Goal: Information Seeking & Learning: Learn about a topic

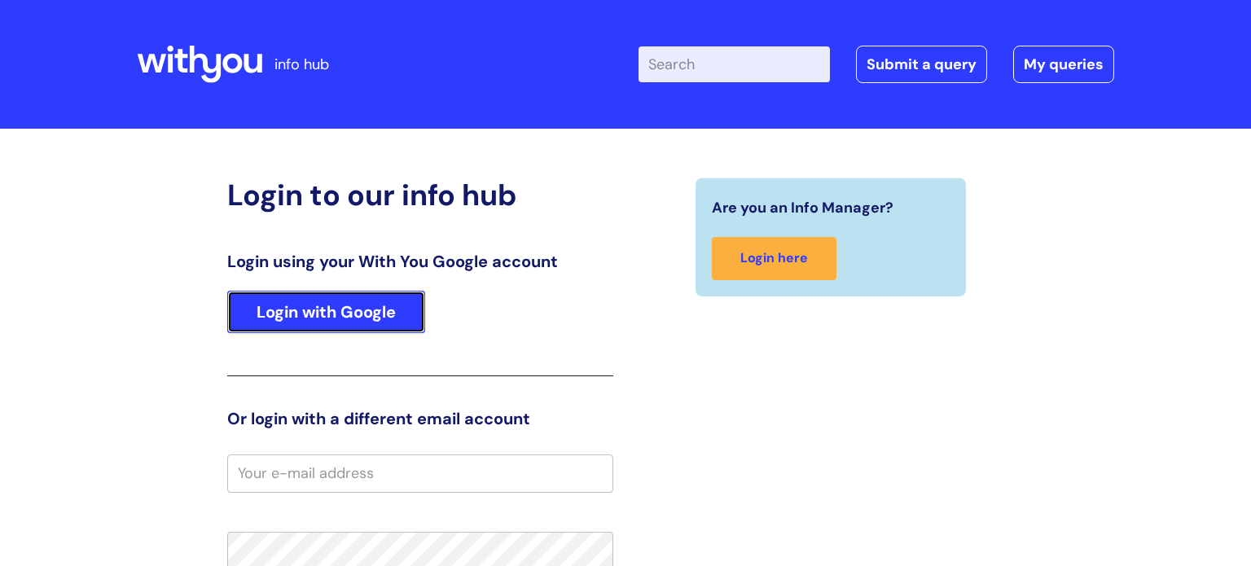
click at [352, 306] on link "Login with Google" at bounding box center [326, 312] width 198 height 42
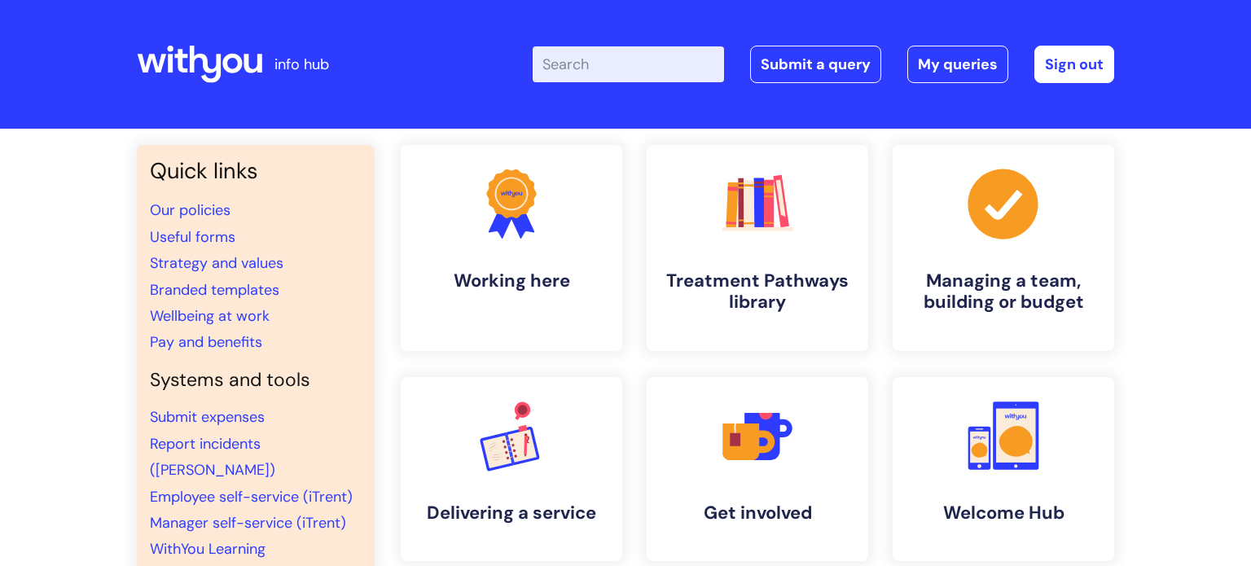
click at [588, 59] on input "Enter your search term here..." at bounding box center [628, 64] width 191 height 36
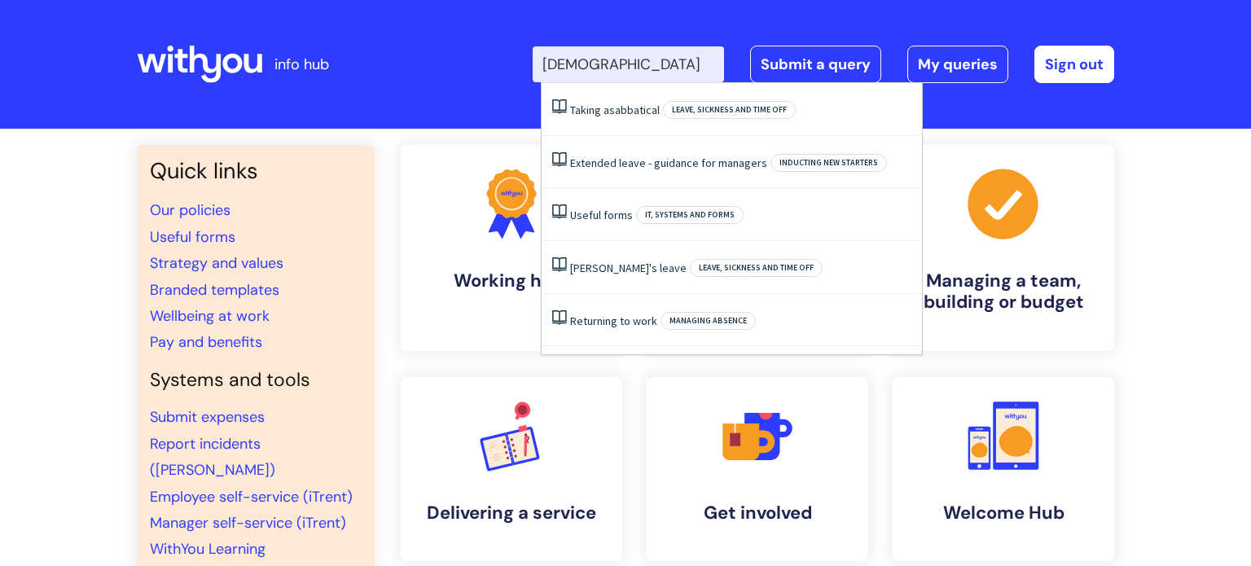
type input "sabbatical"
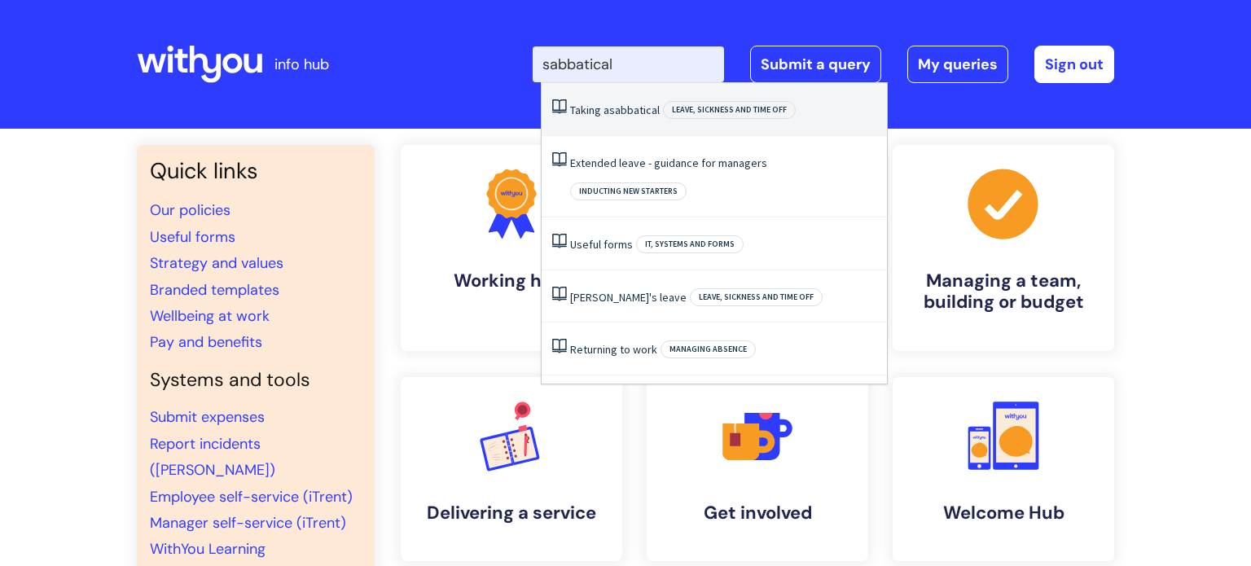
click at [650, 109] on span "sabbatical" at bounding box center [634, 110] width 50 height 15
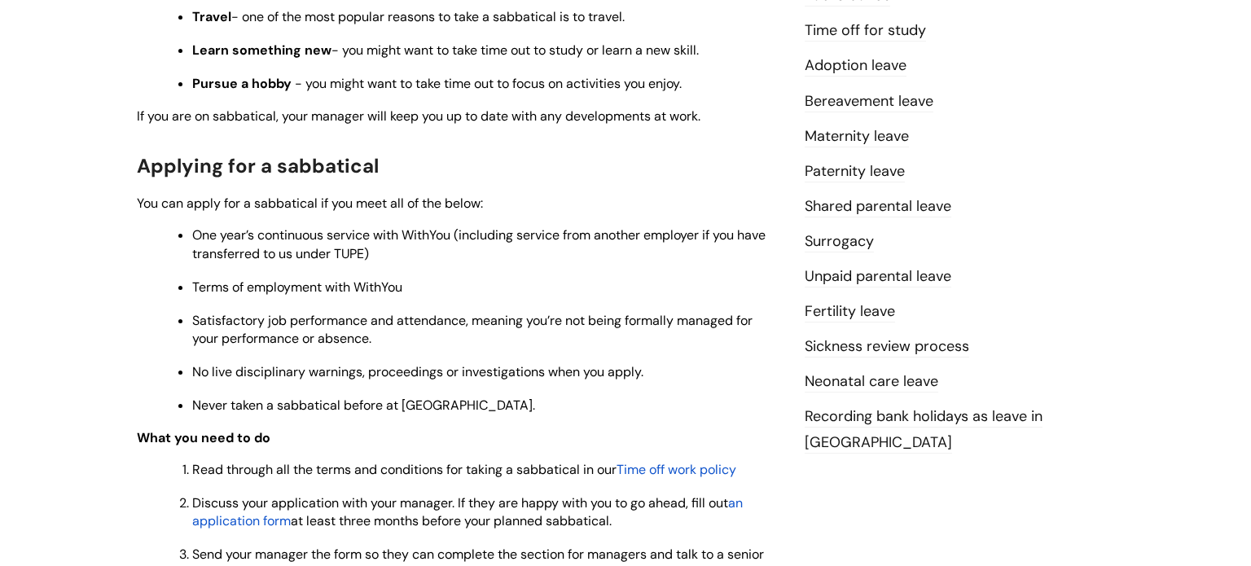
scroll to position [539, 0]
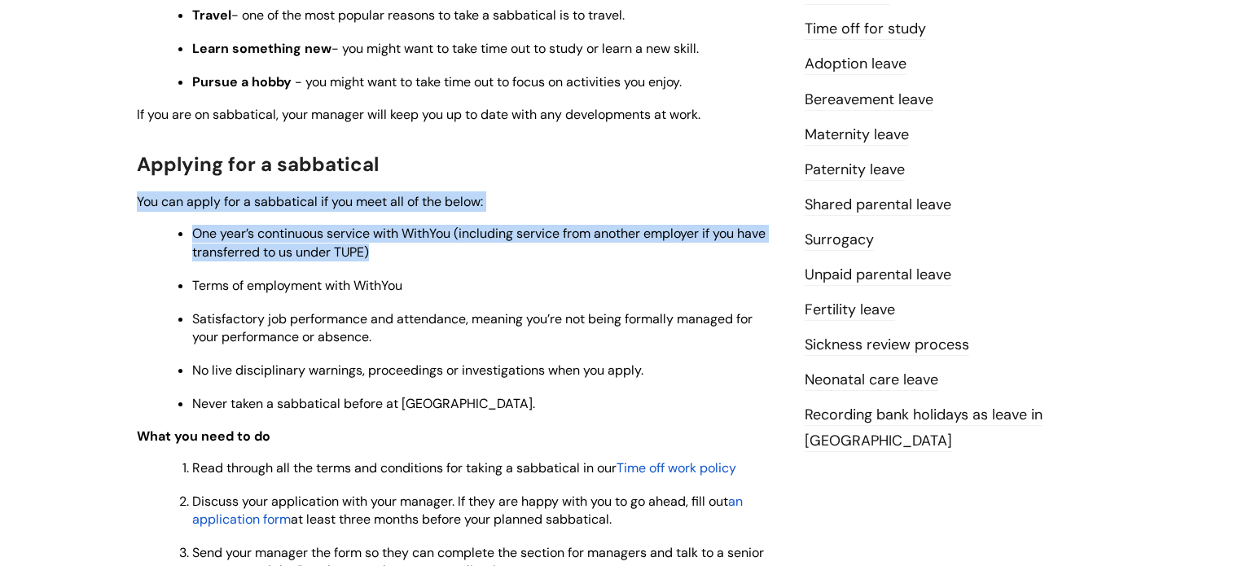
drag, startPoint x: 130, startPoint y: 200, endPoint x: 360, endPoint y: 246, distance: 234.1
click at [423, 272] on div "Taking a sabbatical Modified on: [DATE] 2:32 PM Use this when You want to take …" at bounding box center [459, 284] width 668 height 1238
copy div "You can apply for a sabbatical if you meet all of the below: One year’s continu…"
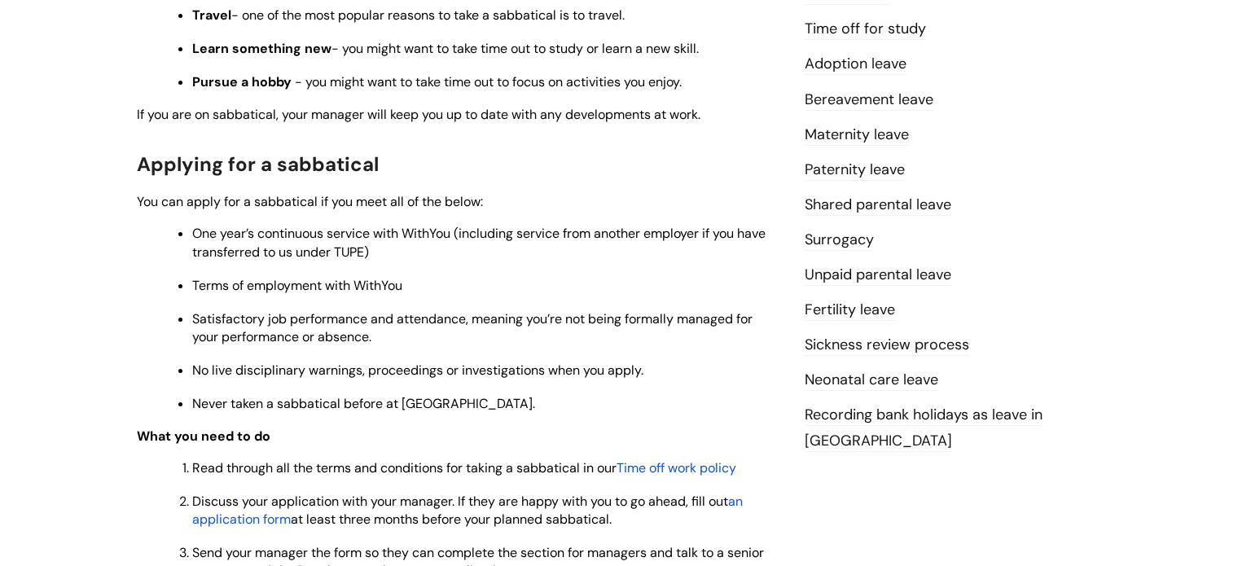
click at [669, 133] on div "Use this when You want to take an extended period away from work. We offer up t…" at bounding box center [458, 265] width 643 height 992
